Goal: Task Accomplishment & Management: Manage account settings

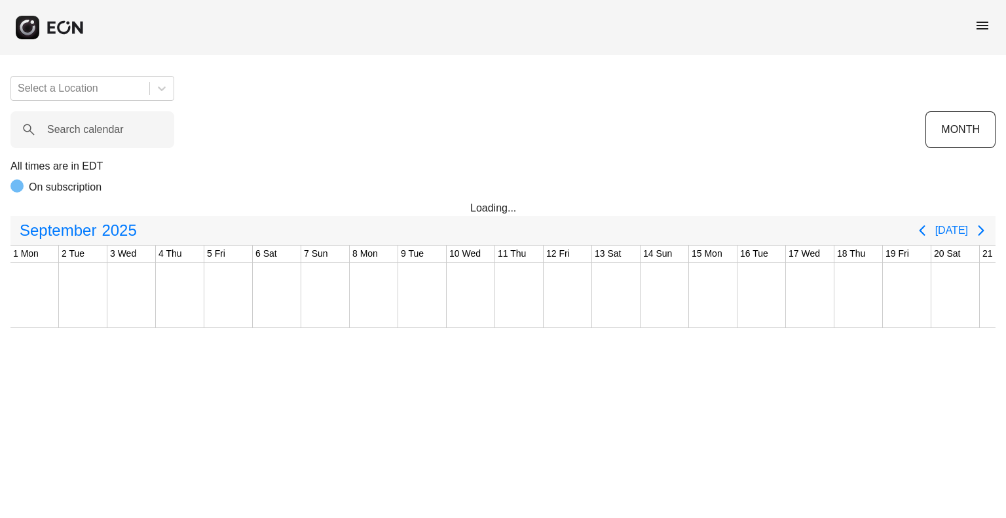
scroll to position [0, 468]
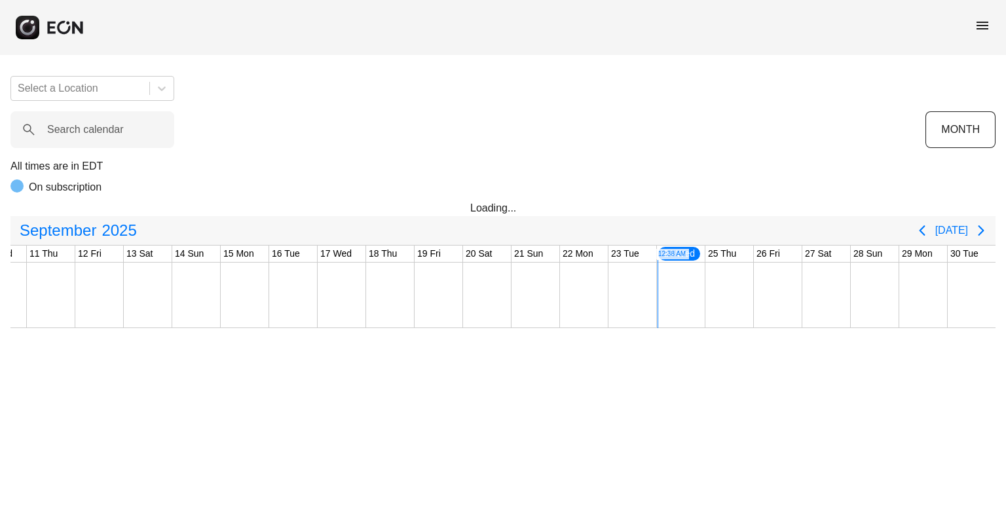
click at [987, 20] on span "menu" at bounding box center [983, 26] width 16 height 16
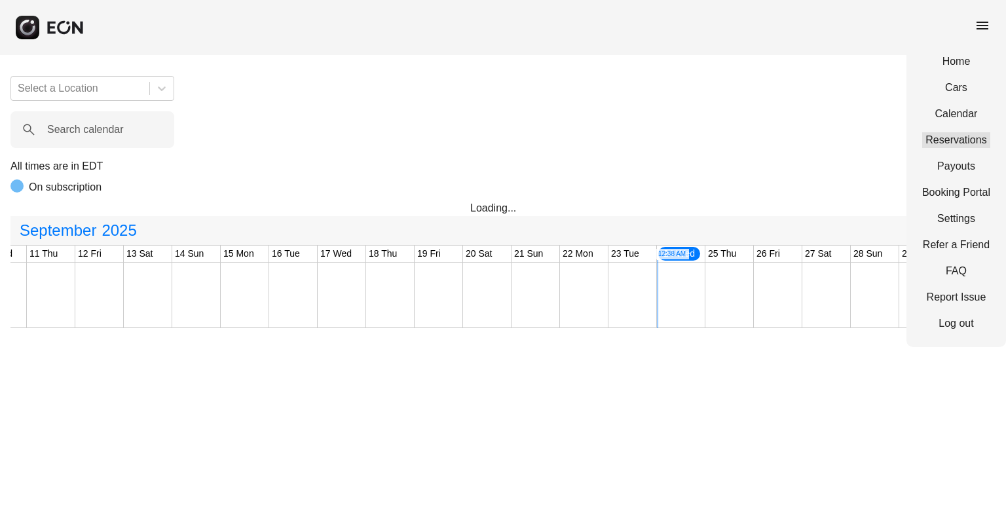
click at [943, 142] on link "Reservations" at bounding box center [957, 140] width 68 height 16
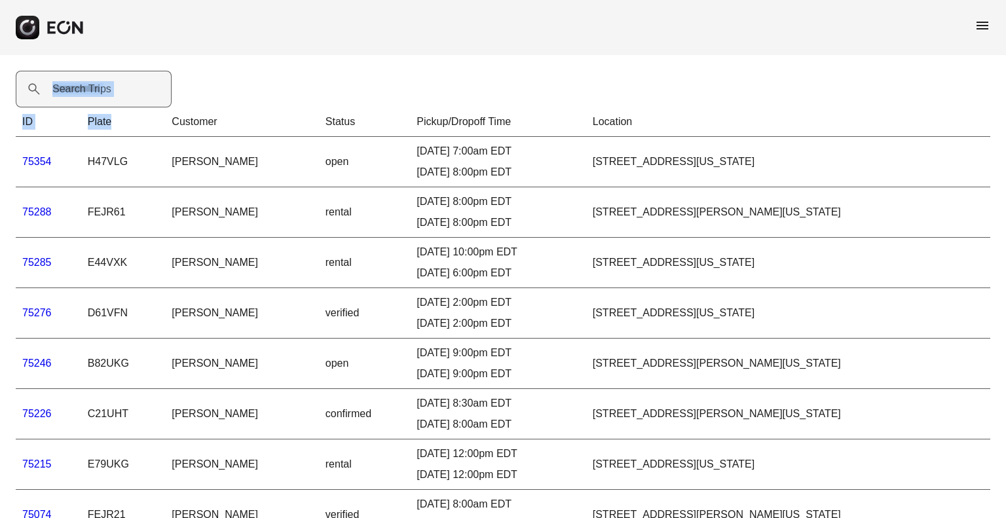
drag, startPoint x: 137, startPoint y: 107, endPoint x: 136, endPoint y: 91, distance: 16.4
click at [136, 91] on div "Search Trips ID Plate Customer Status Pickup/Dropoff Time Location 75354 H47VLG…" at bounding box center [503, 382] width 1006 height 655
click at [136, 91] on Trips "Search Trips" at bounding box center [94, 89] width 156 height 37
paste Trips "*****"
type Trips "*****"
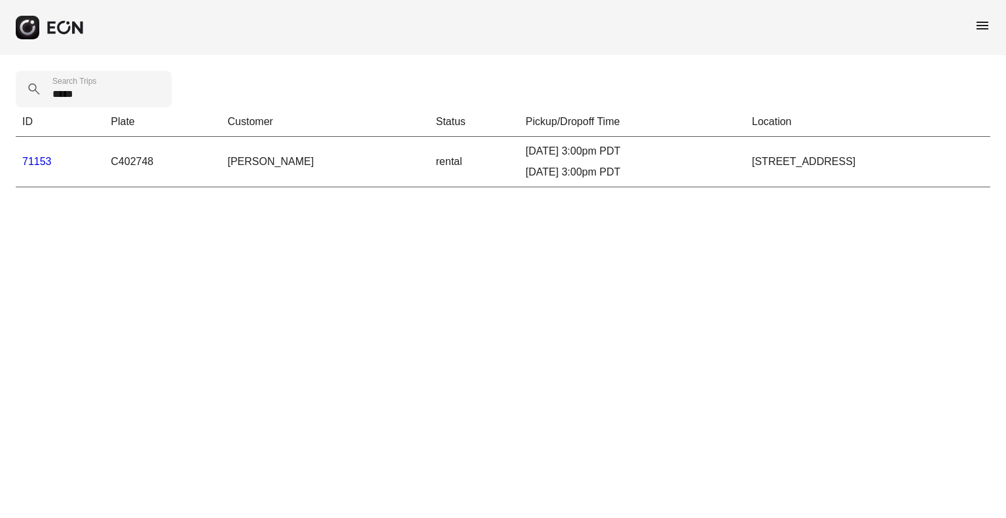
click at [31, 157] on link "71153" at bounding box center [36, 161] width 29 height 11
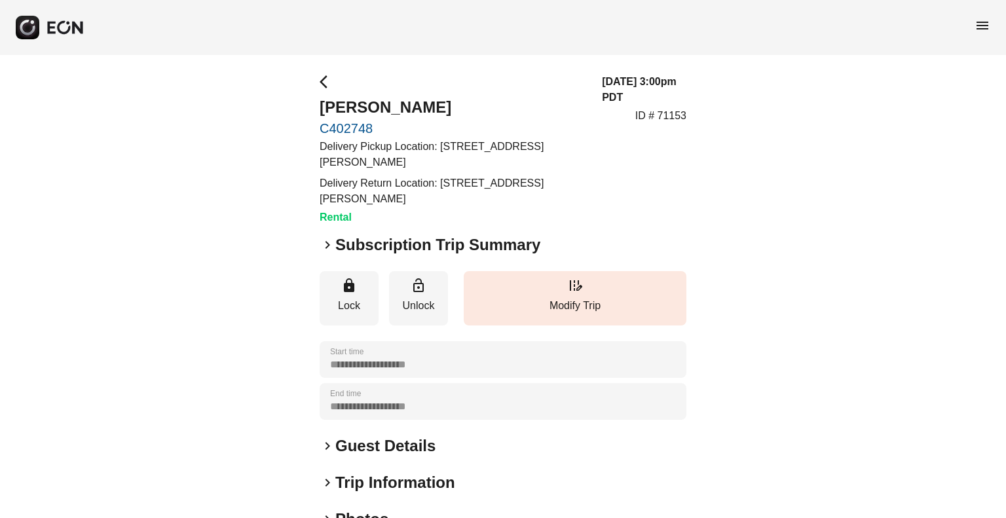
scroll to position [187, 0]
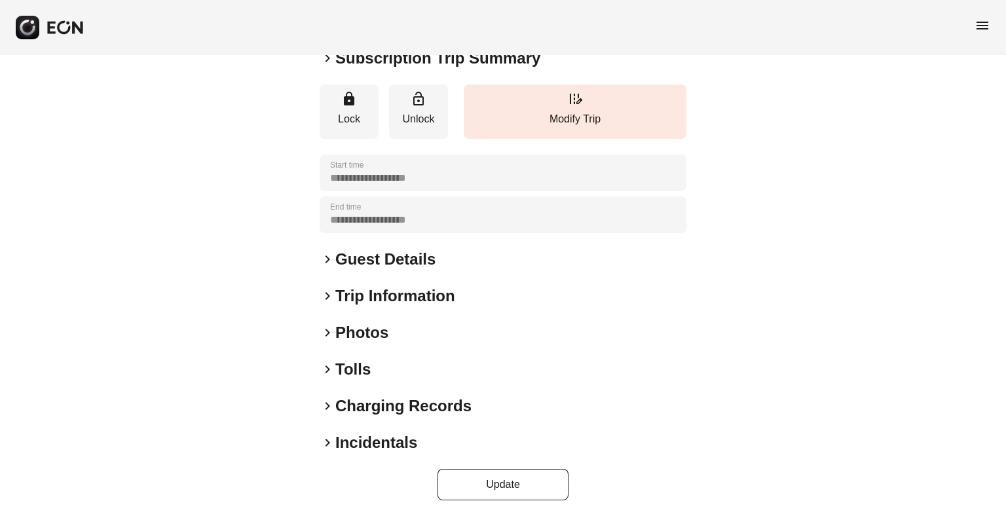
click at [346, 367] on h2 "Tolls" at bounding box center [352, 369] width 35 height 21
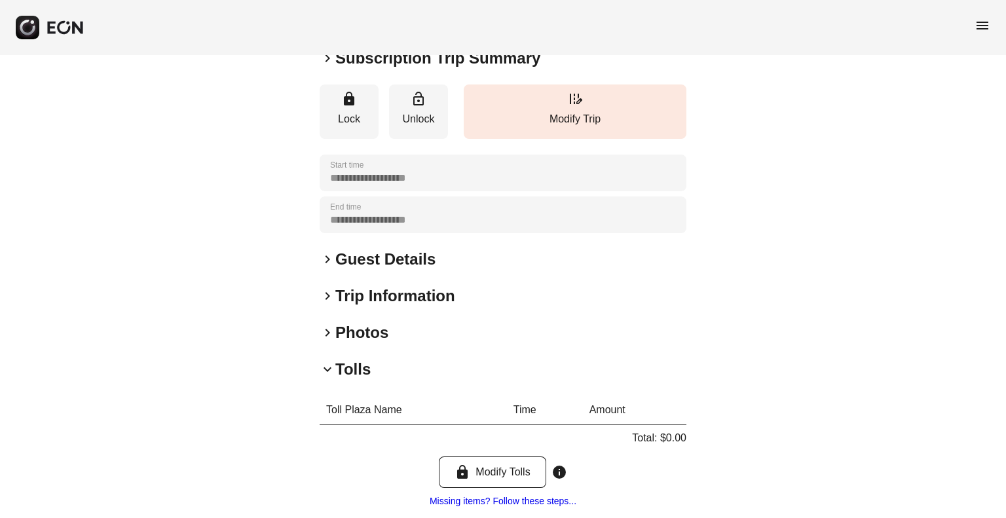
scroll to position [316, 0]
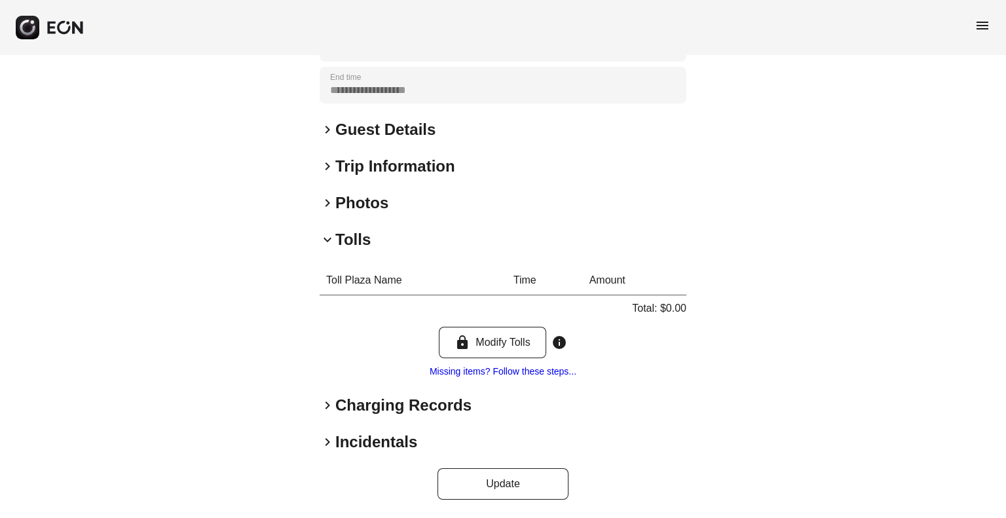
click at [350, 395] on h2 "Charging Records" at bounding box center [403, 405] width 136 height 21
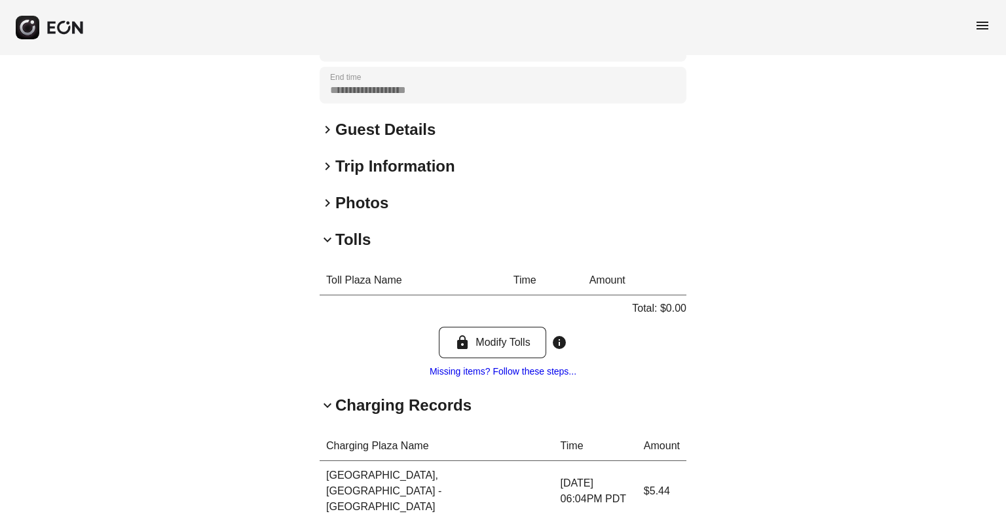
click at [350, 402] on h2 "Charging Records" at bounding box center [403, 405] width 136 height 21
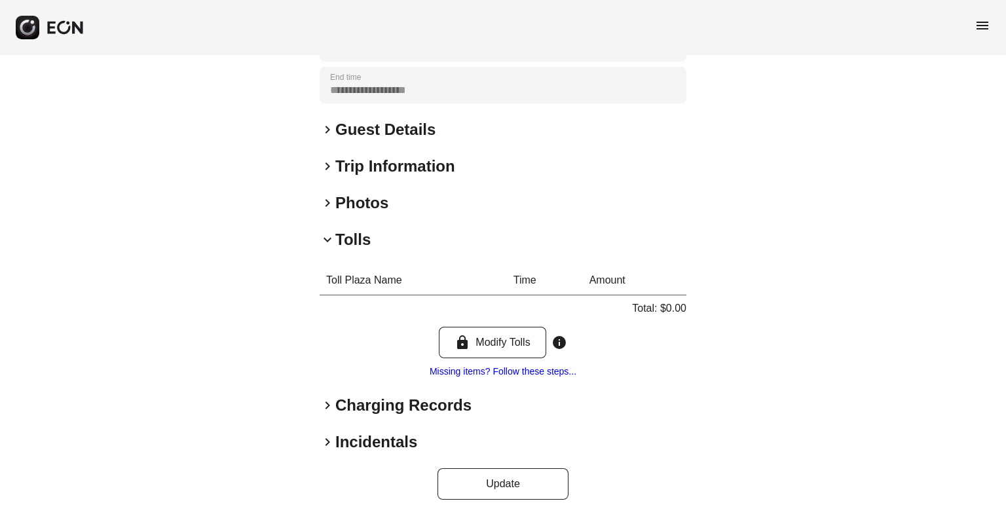
click at [350, 402] on h2 "Charging Records" at bounding box center [403, 405] width 136 height 21
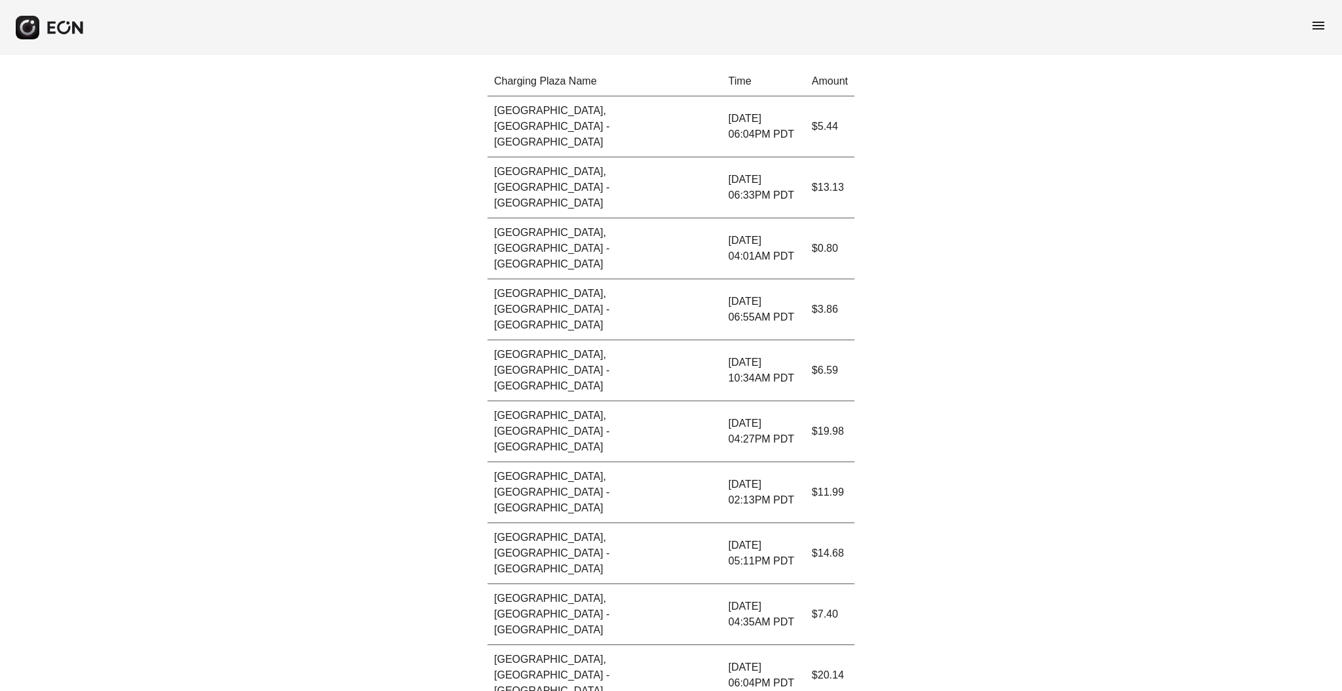
scroll to position [632, 0]
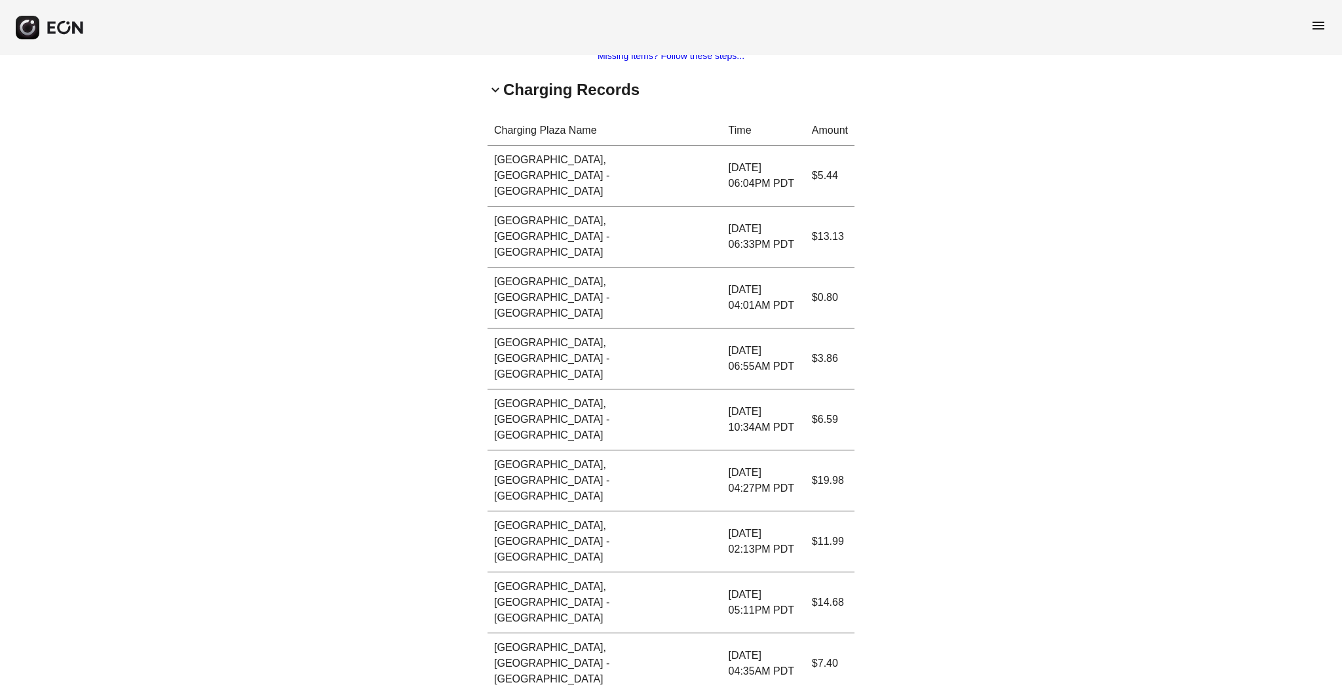
copy p "191.54"
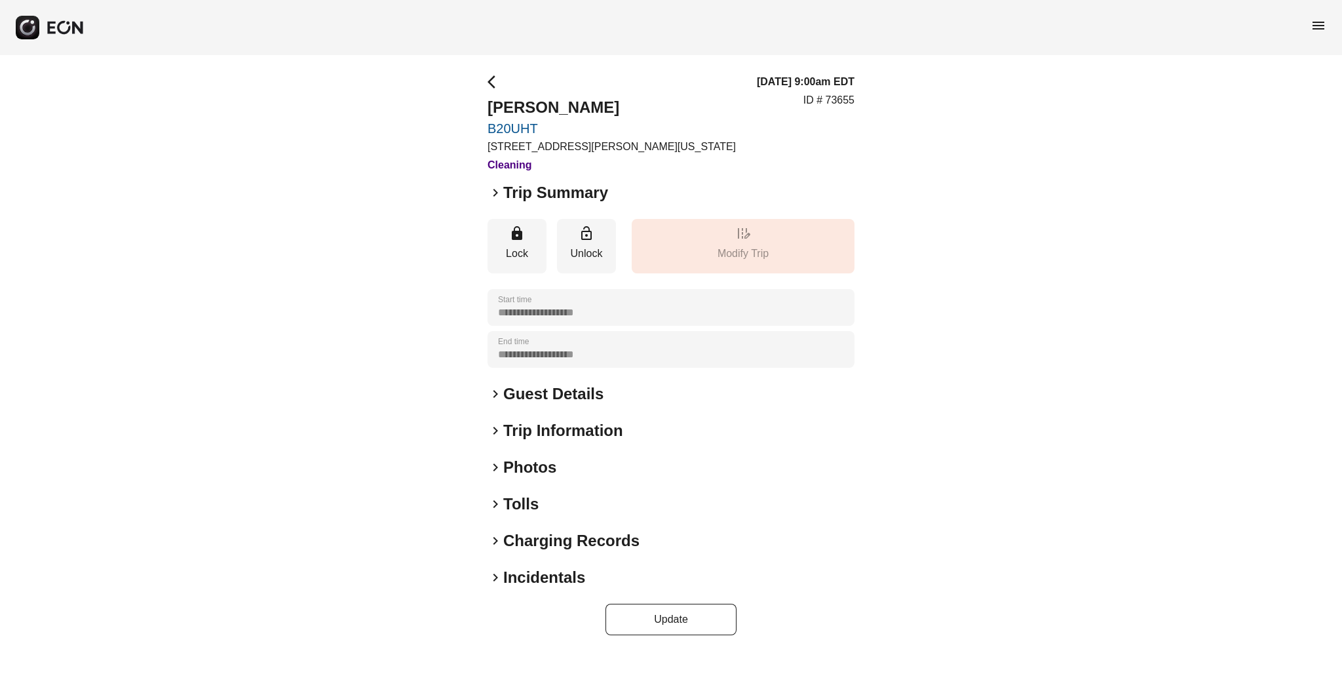
click at [514, 510] on h2 "Tolls" at bounding box center [520, 503] width 35 height 21
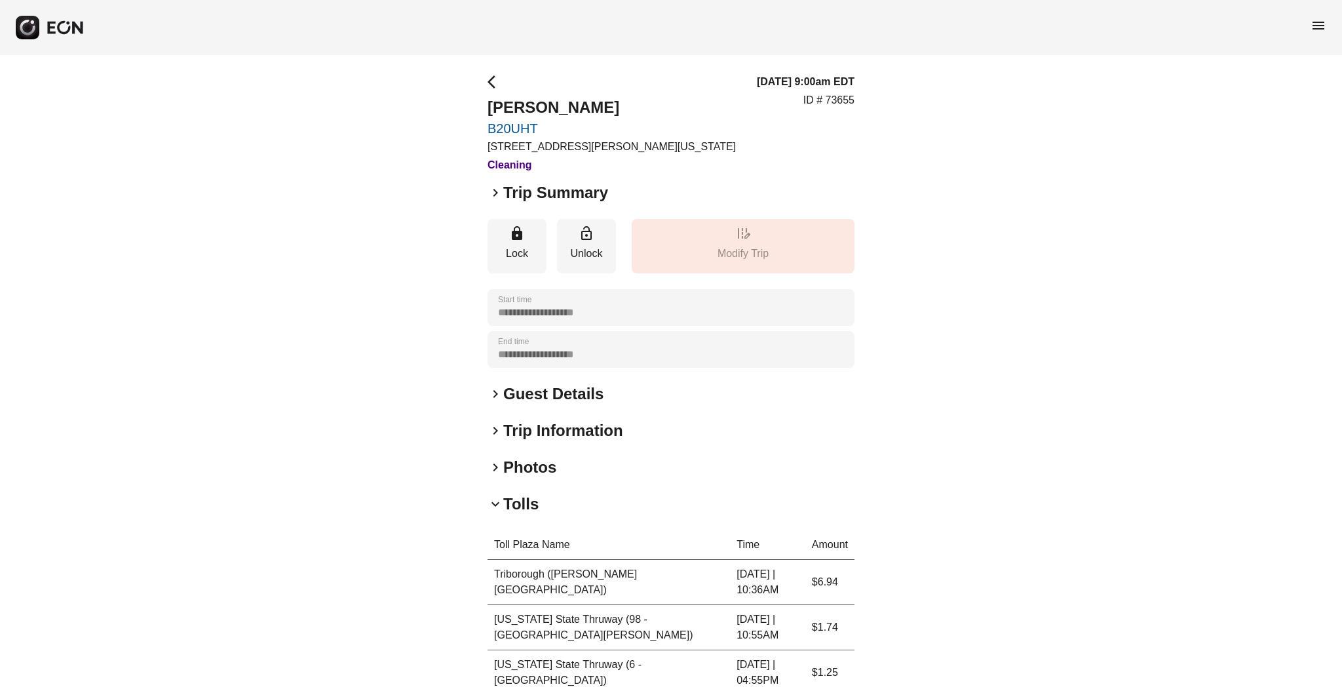
scroll to position [228, 0]
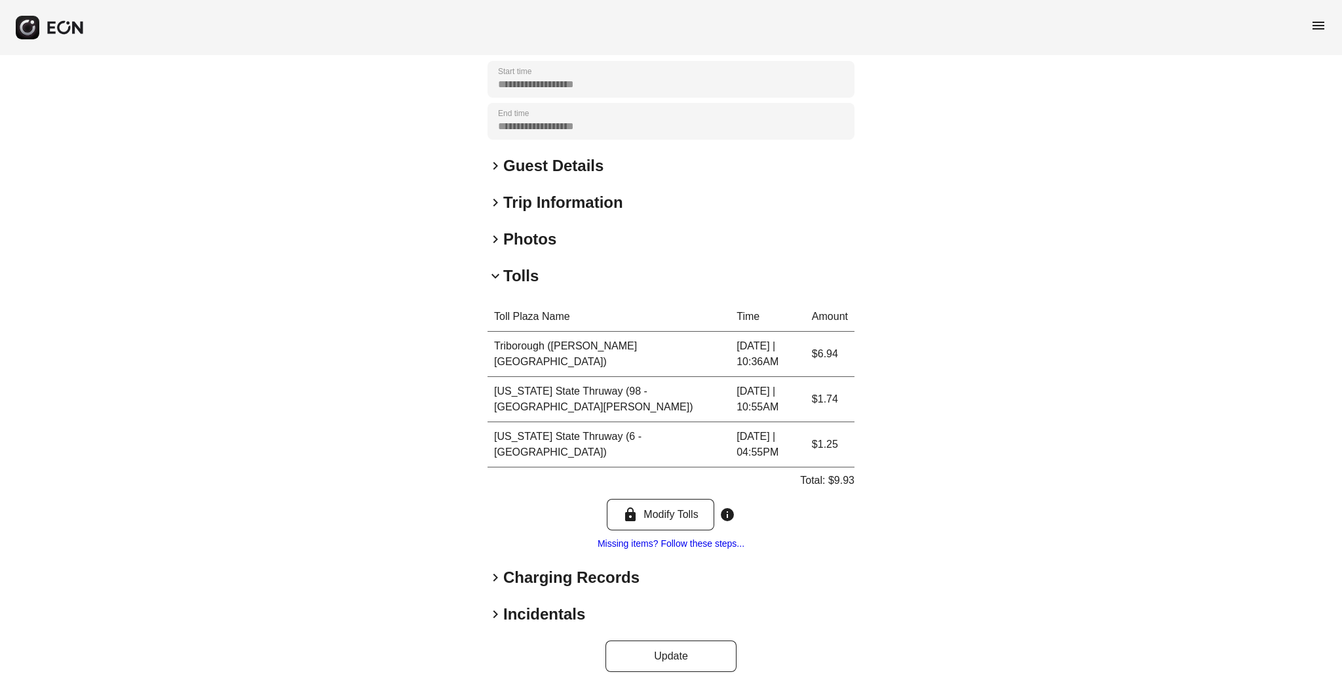
click at [524, 577] on h2 "Charging Records" at bounding box center [571, 577] width 136 height 21
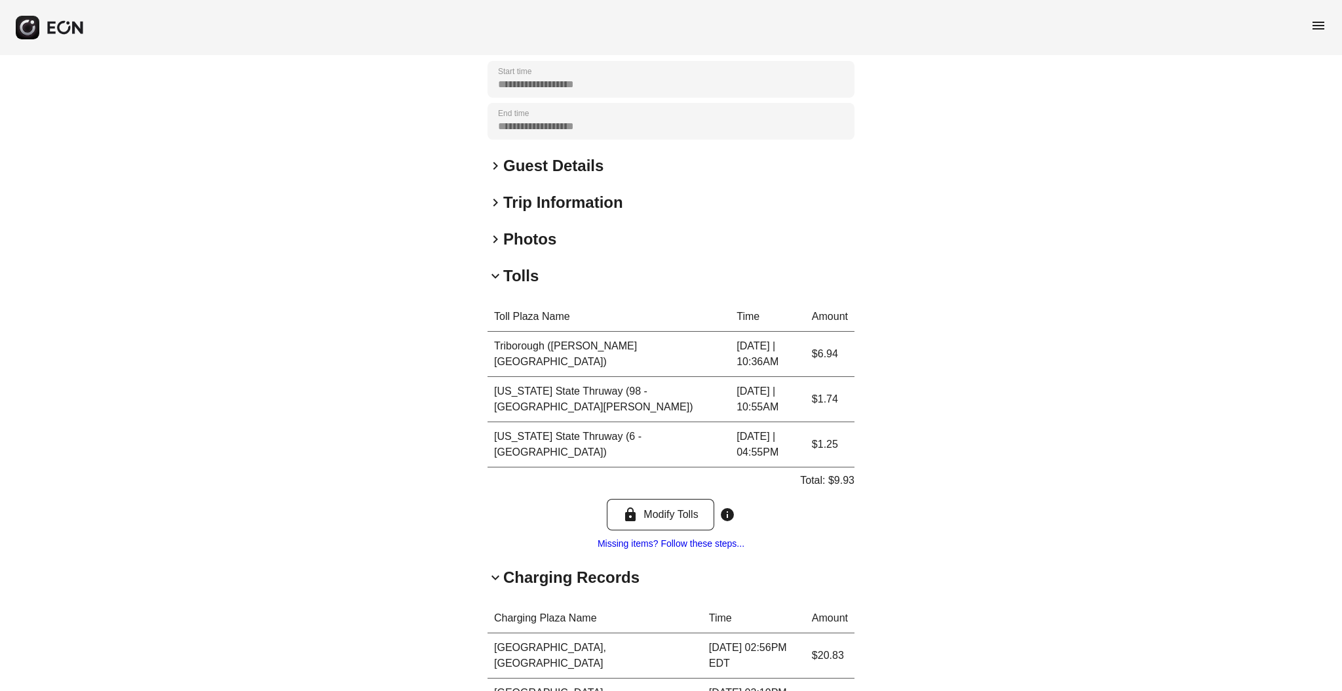
scroll to position [446, 0]
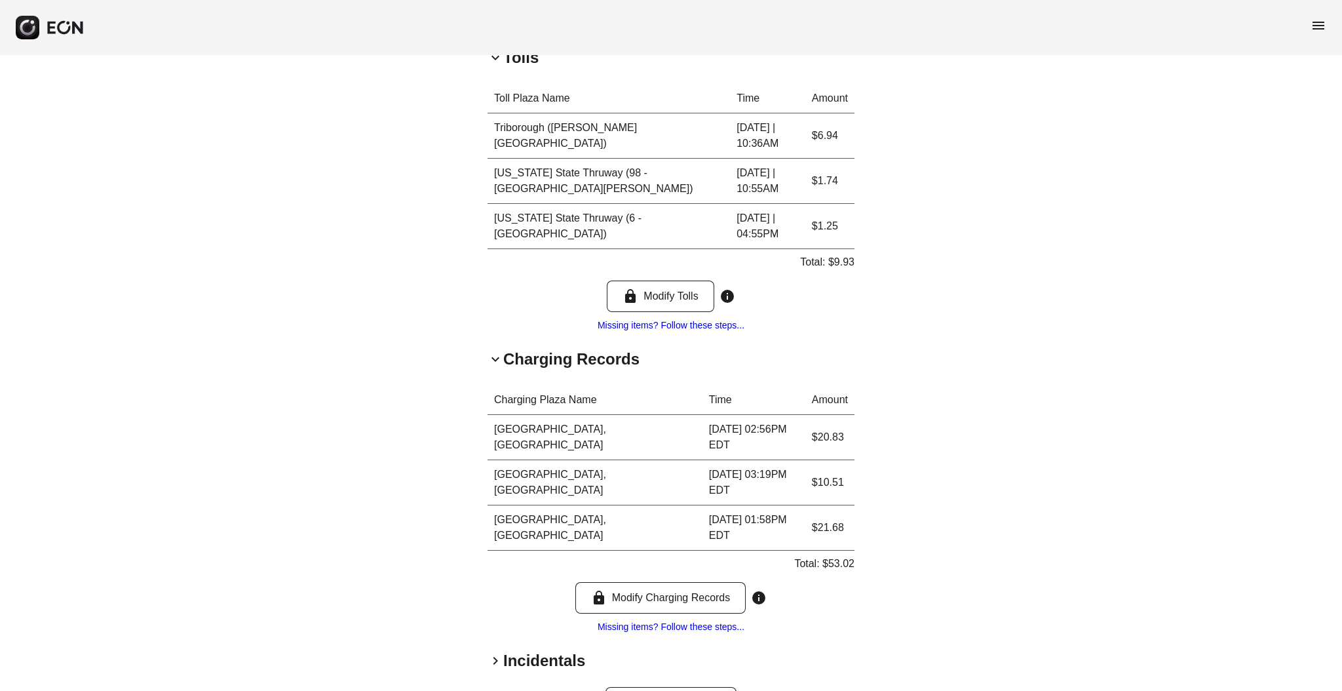
click at [841, 556] on p "Total: $53.02" at bounding box center [824, 564] width 60 height 16
copy p "53.02"
click at [841, 556] on p "Total: $53.02" at bounding box center [824, 564] width 60 height 16
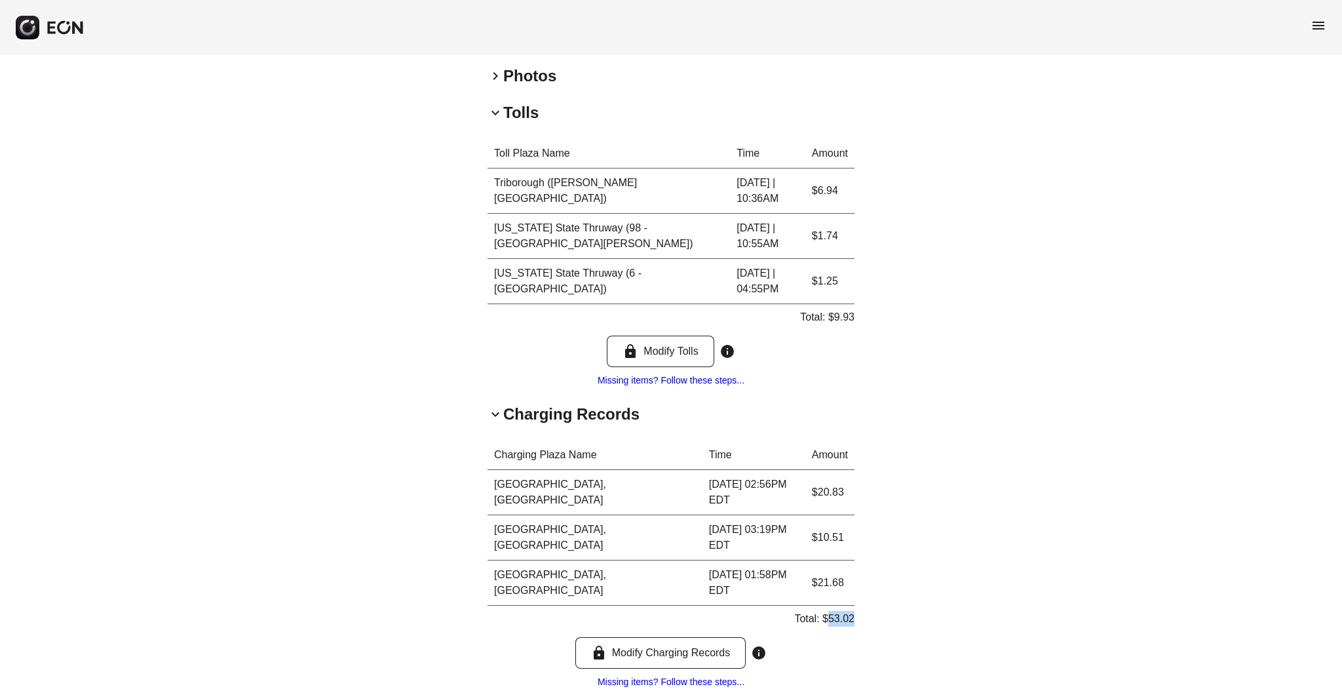
scroll to position [380, 0]
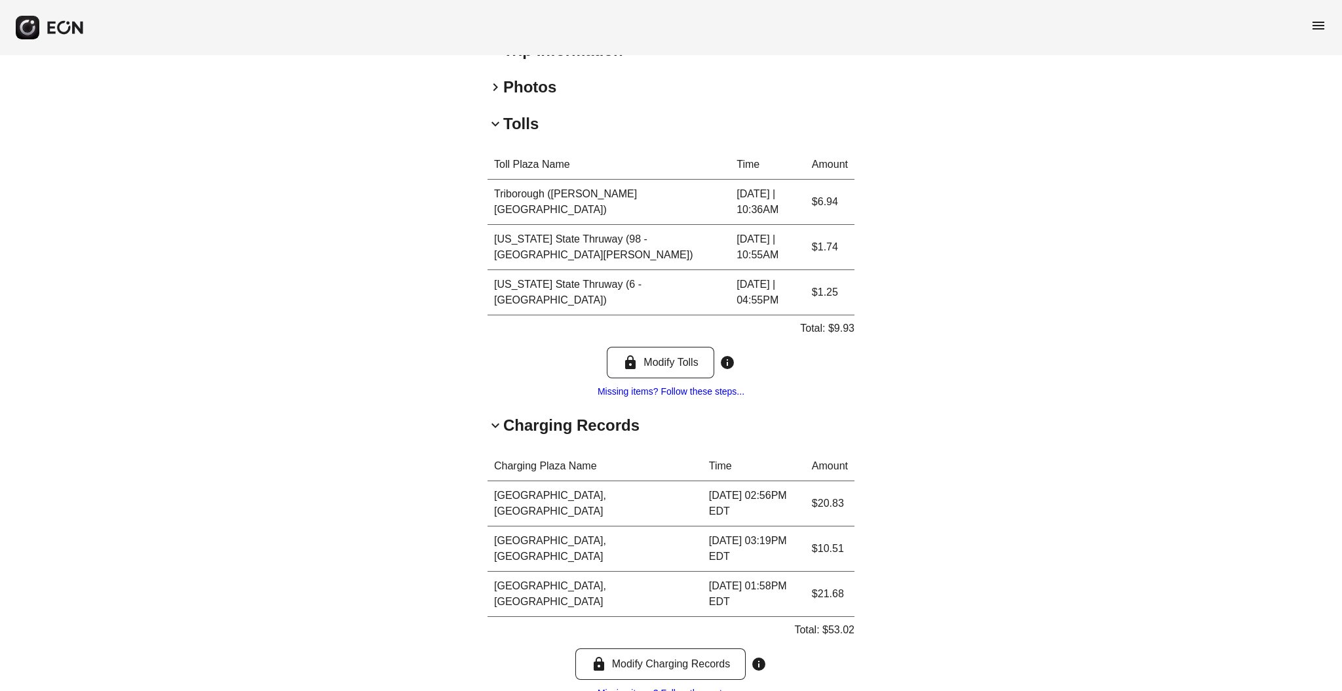
click at [1156, 318] on div "**********" at bounding box center [671, 239] width 1342 height 1128
click at [845, 326] on p "Total: $9.93" at bounding box center [827, 328] width 54 height 16
copy p "9.93"
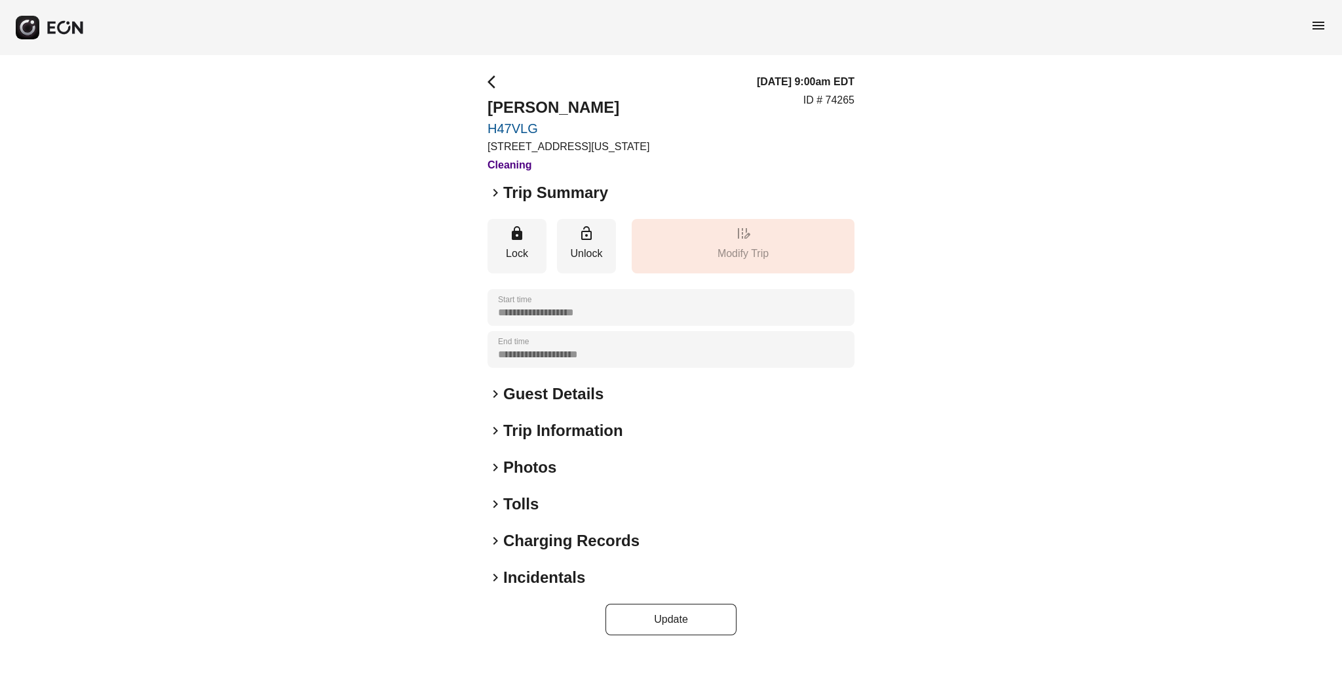
click at [522, 531] on h2 "Charging Records" at bounding box center [571, 540] width 136 height 21
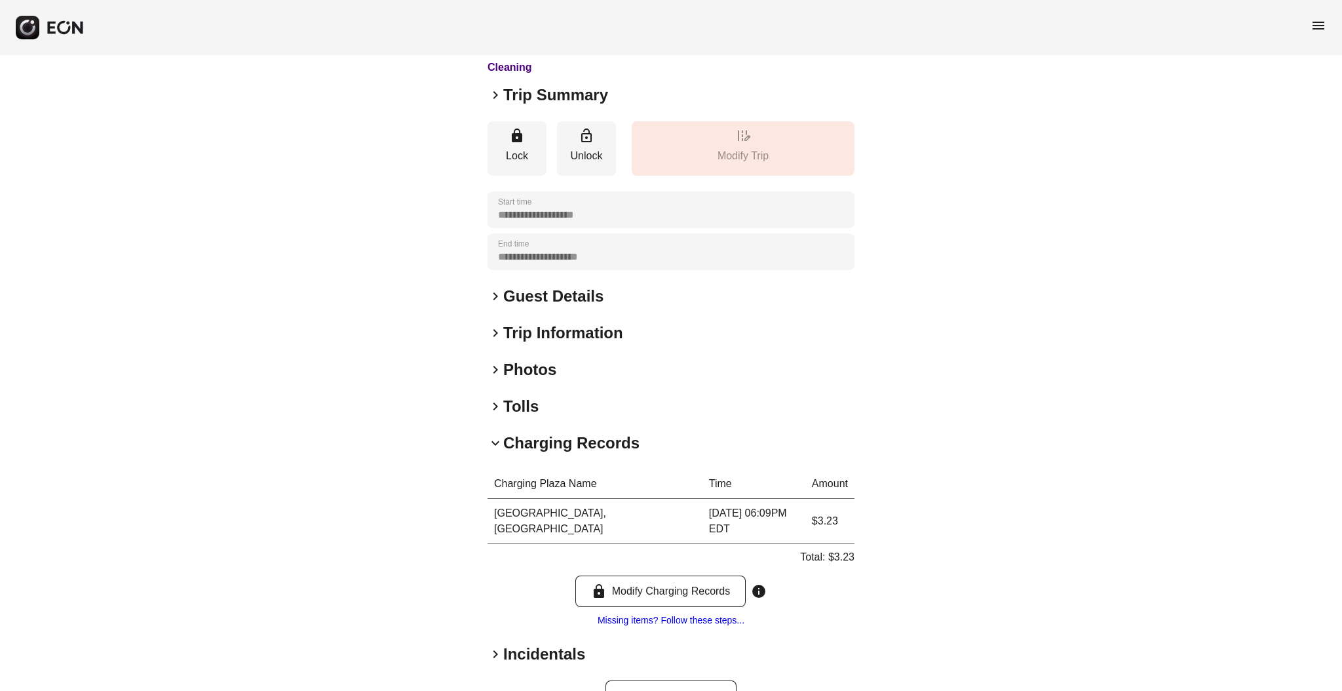
scroll to position [97, 0]
click at [516, 413] on h2 "Tolls" at bounding box center [520, 406] width 35 height 21
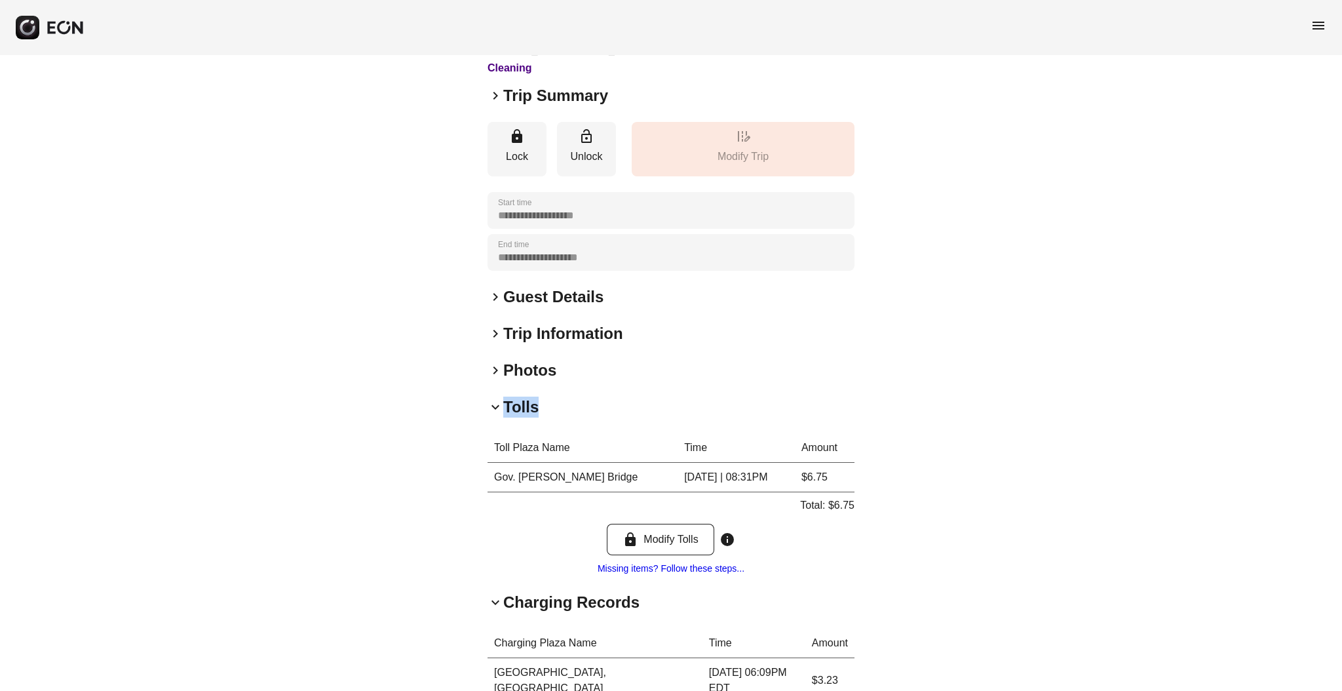
click at [516, 413] on h2 "Tolls" at bounding box center [520, 406] width 35 height 21
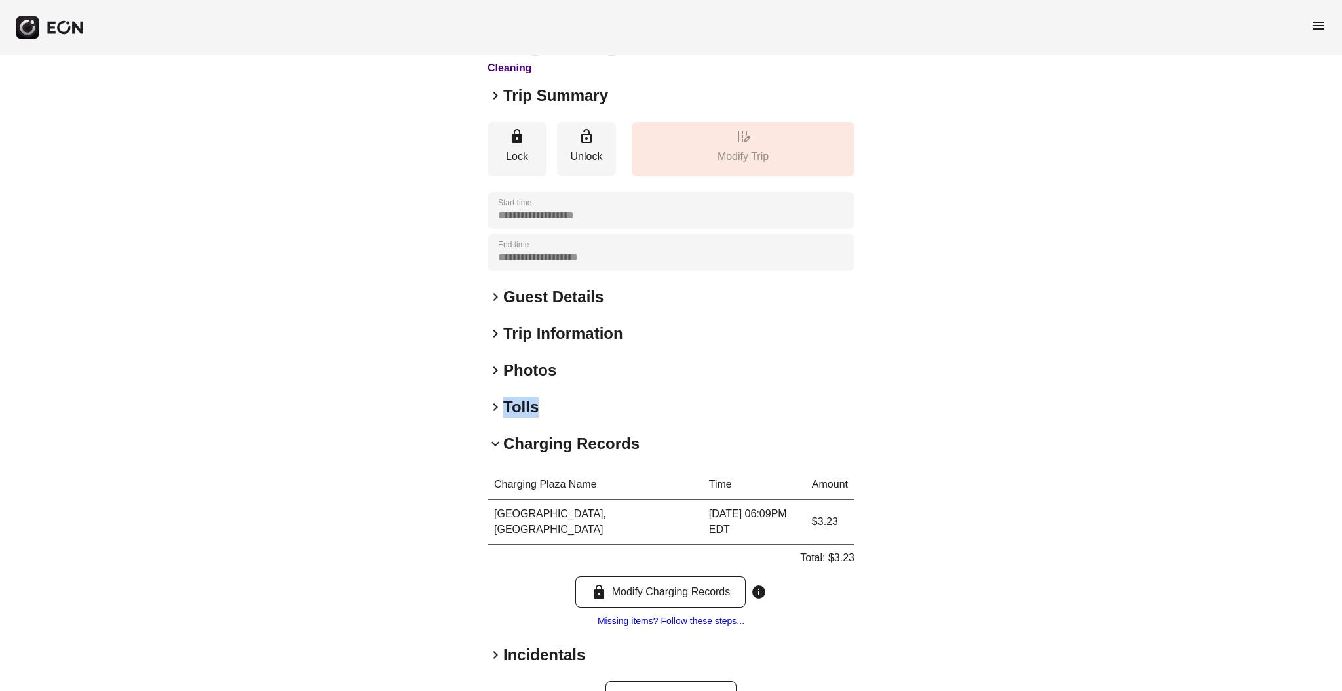
scroll to position [122, 0]
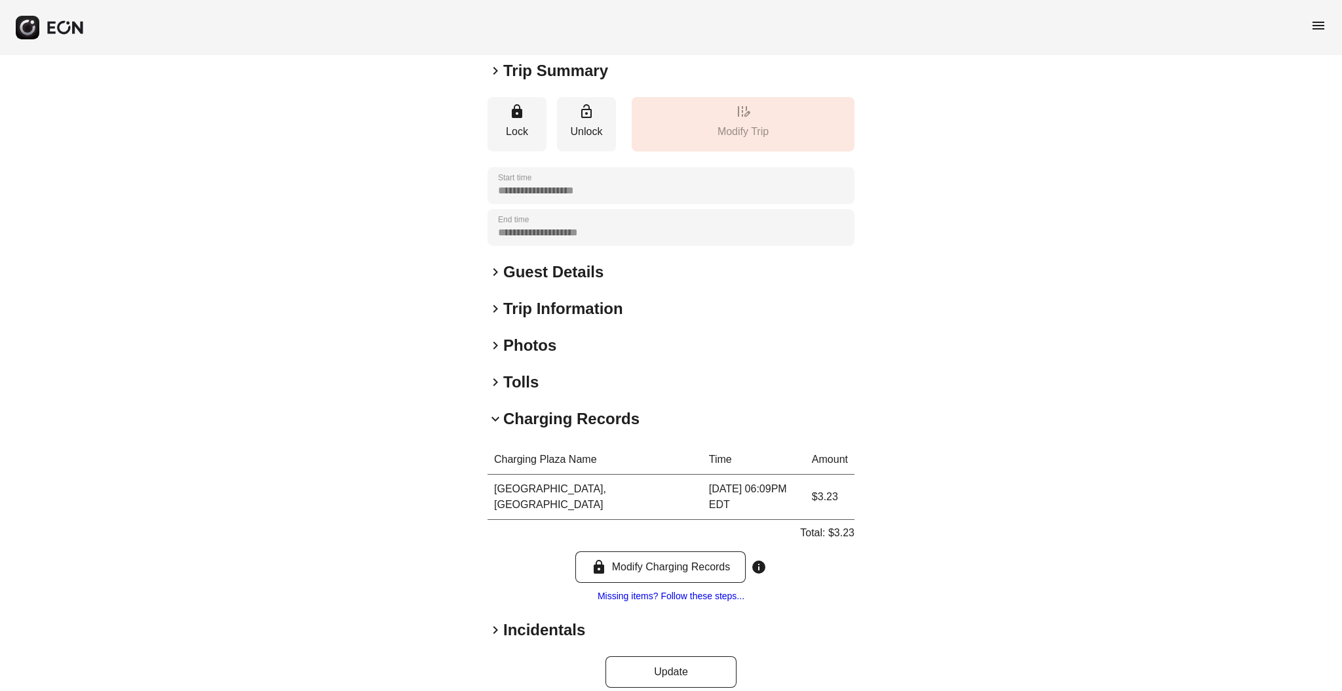
click at [467, 502] on div "**********" at bounding box center [671, 319] width 1342 height 773
click at [520, 381] on h2 "Tolls" at bounding box center [520, 381] width 35 height 21
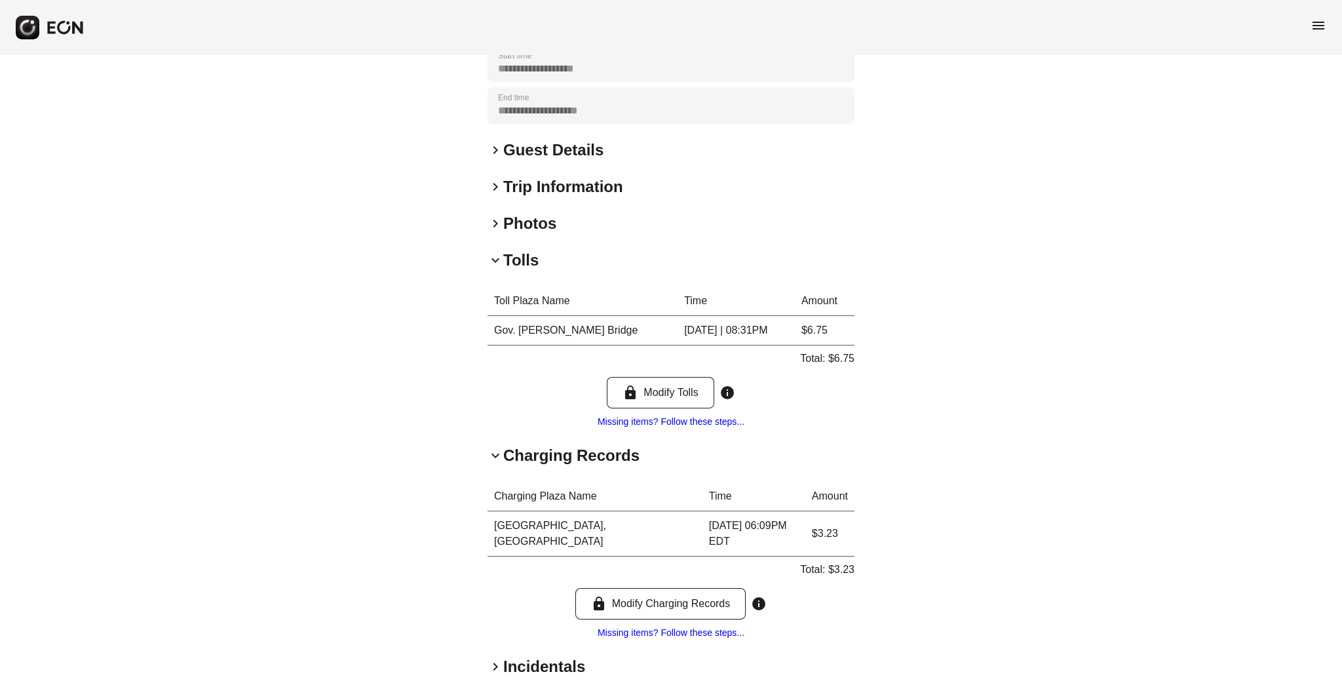
scroll to position [244, 0]
click at [1002, 515] on div "**********" at bounding box center [671, 277] width 1342 height 932
click at [836, 350] on p "Total: $6.75" at bounding box center [827, 358] width 54 height 16
copy p "6.75"
